Goal: Information Seeking & Learning: Learn about a topic

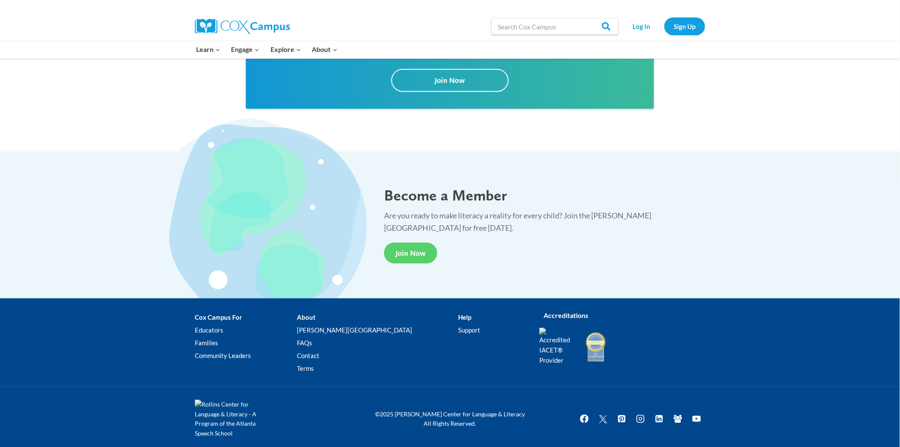
scroll to position [1547, 0]
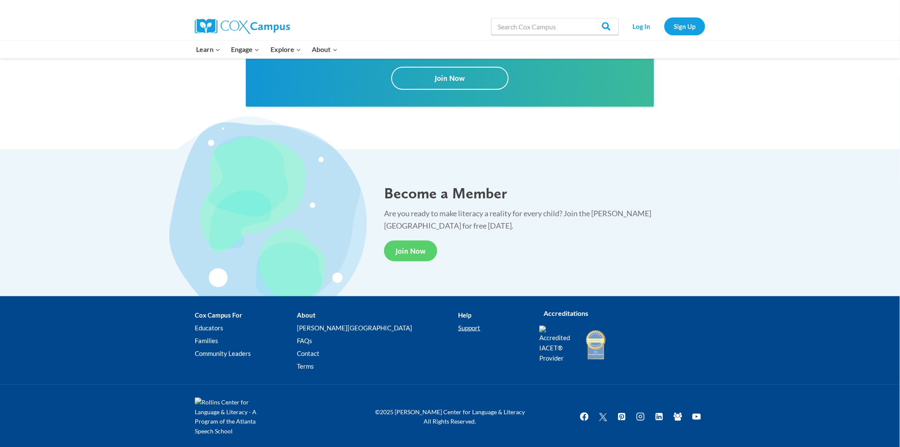
click at [459, 323] on link "Support" at bounding box center [493, 328] width 68 height 13
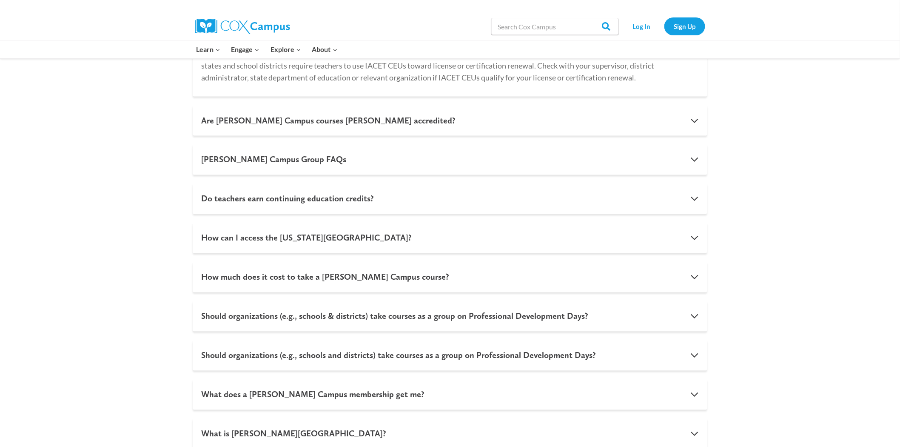
scroll to position [567, 0]
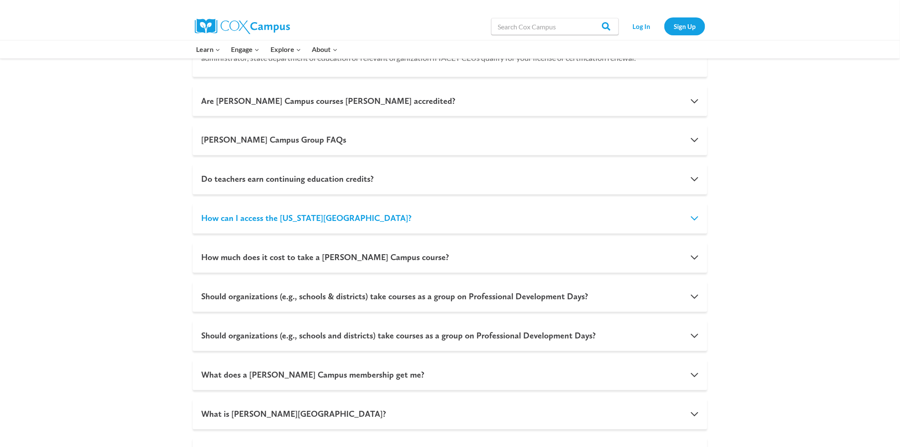
click at [218, 217] on button "How can I access the Georgia Literacy Academy?" at bounding box center [450, 218] width 515 height 31
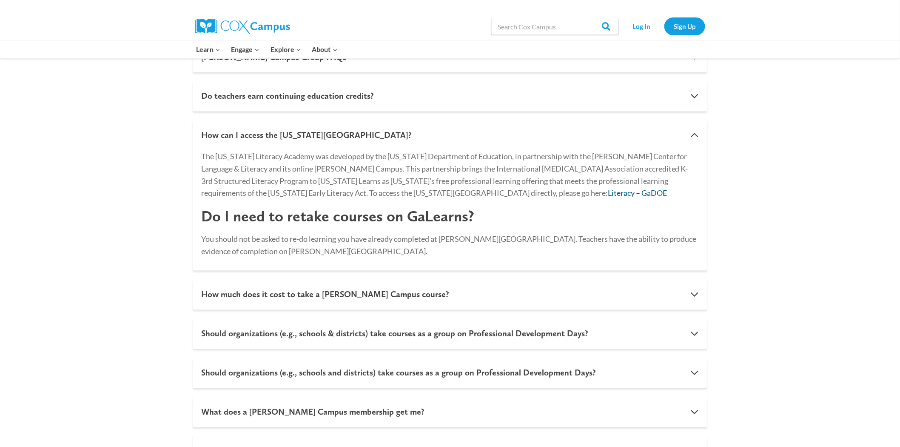
scroll to position [614, 0]
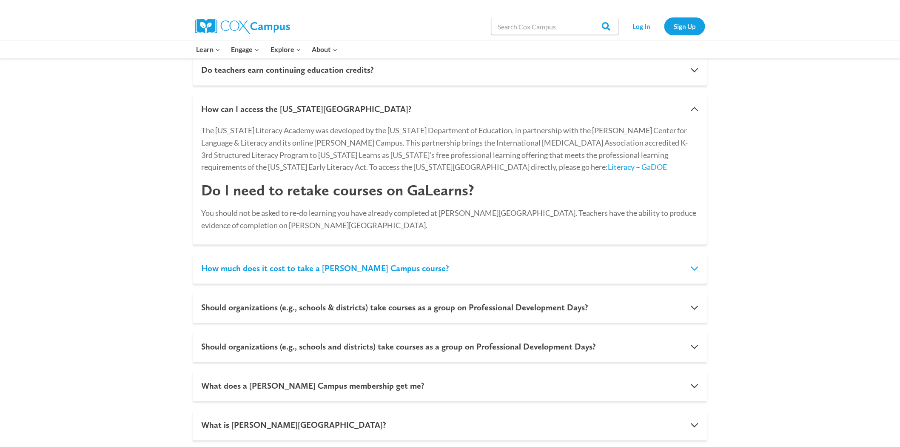
click at [280, 266] on button "How much does it cost to take a Cox Campus course?" at bounding box center [450, 268] width 515 height 31
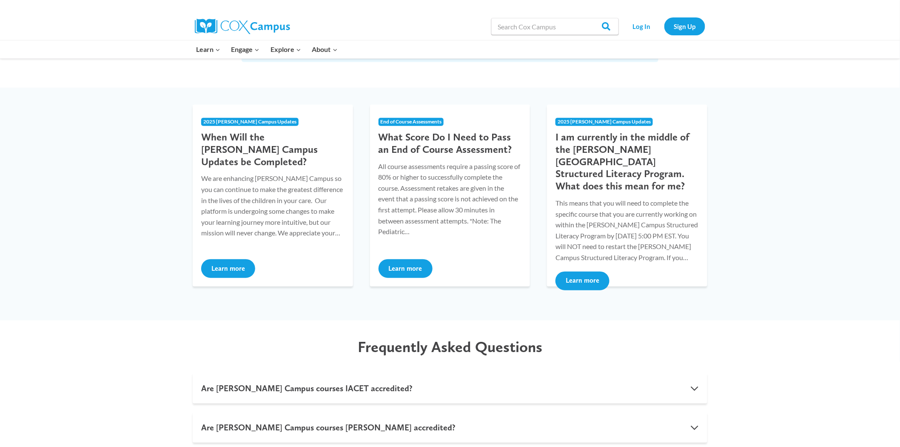
scroll to position [0, 0]
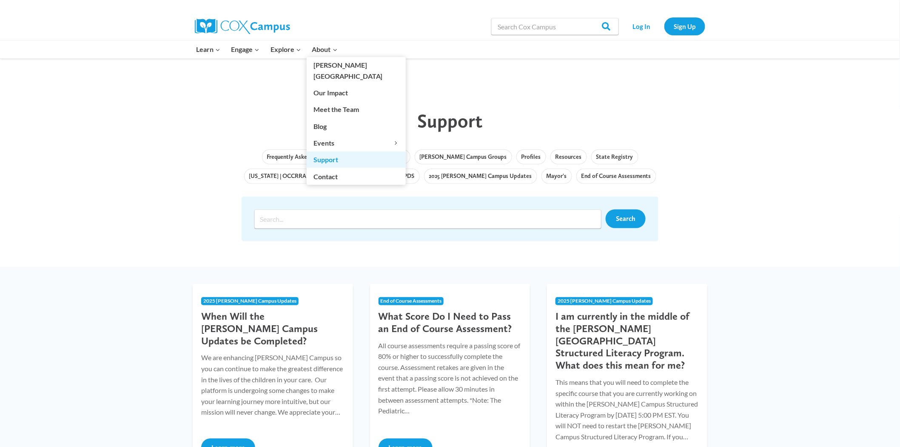
click at [330, 151] on link "Support" at bounding box center [356, 159] width 99 height 16
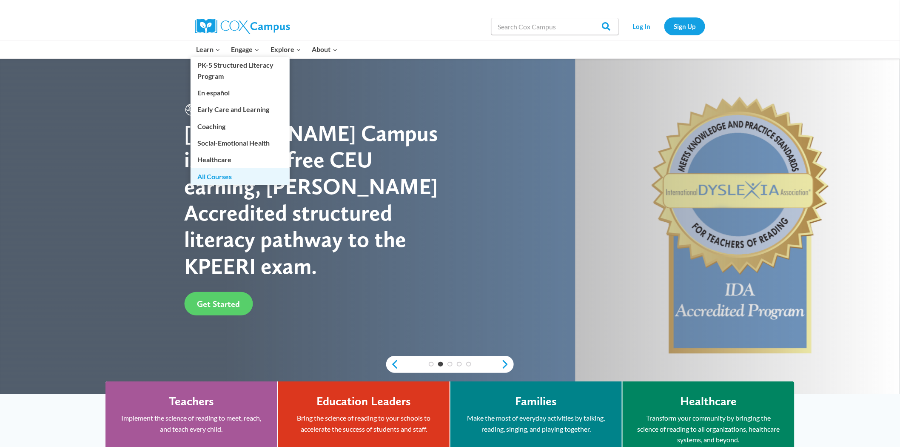
click at [203, 175] on link "All Courses" at bounding box center [240, 176] width 99 height 16
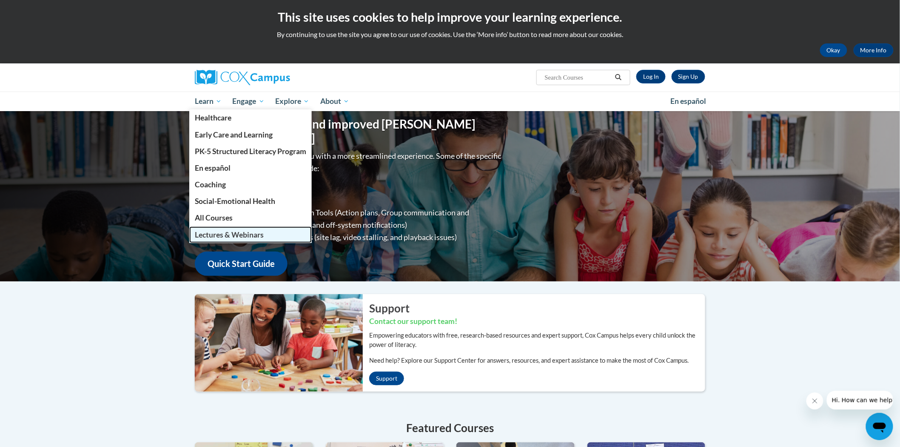
click at [216, 239] on link "Lectures & Webinars" at bounding box center [250, 234] width 122 height 17
